Goal: Task Accomplishment & Management: Use online tool/utility

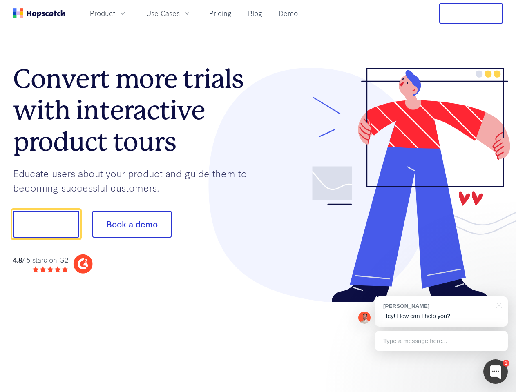
click at [258, 196] on div at bounding box center [380, 185] width 245 height 235
click at [115, 13] on span "Product" at bounding box center [102, 13] width 25 height 10
click at [180, 13] on span "Use Cases" at bounding box center [163, 13] width 34 height 10
click at [471, 13] on button "Free Trial" at bounding box center [472, 13] width 64 height 20
click at [46, 224] on button "Show me!" at bounding box center [46, 224] width 66 height 27
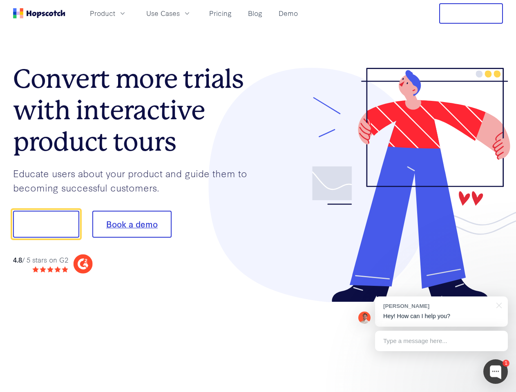
click at [132, 224] on button "Book a demo" at bounding box center [131, 224] width 79 height 27
click at [496, 372] on div at bounding box center [496, 372] width 25 height 25
click at [442, 312] on div "[PERSON_NAME] Hey! How can I help you?" at bounding box center [441, 312] width 133 height 30
click at [498, 305] on div at bounding box center [498, 305] width 20 height 17
click at [442, 341] on div "Type a message here..." at bounding box center [441, 341] width 133 height 20
